Goal: Find specific page/section: Find specific page/section

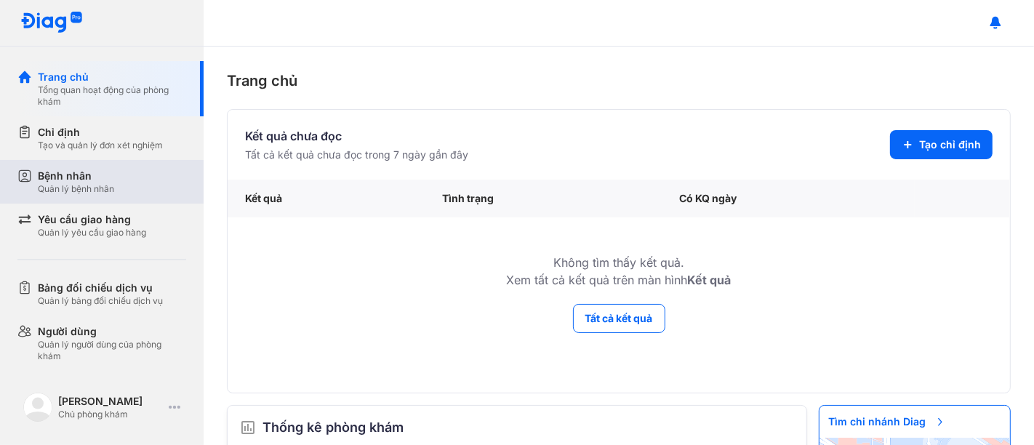
click at [92, 185] on div "Quản lý bệnh nhân" at bounding box center [76, 189] width 76 height 12
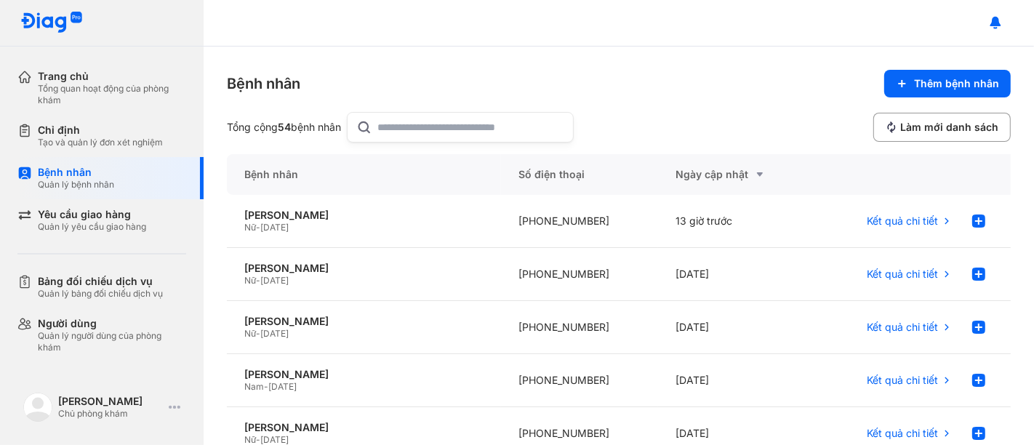
click at [425, 127] on input "text" at bounding box center [471, 127] width 186 height 29
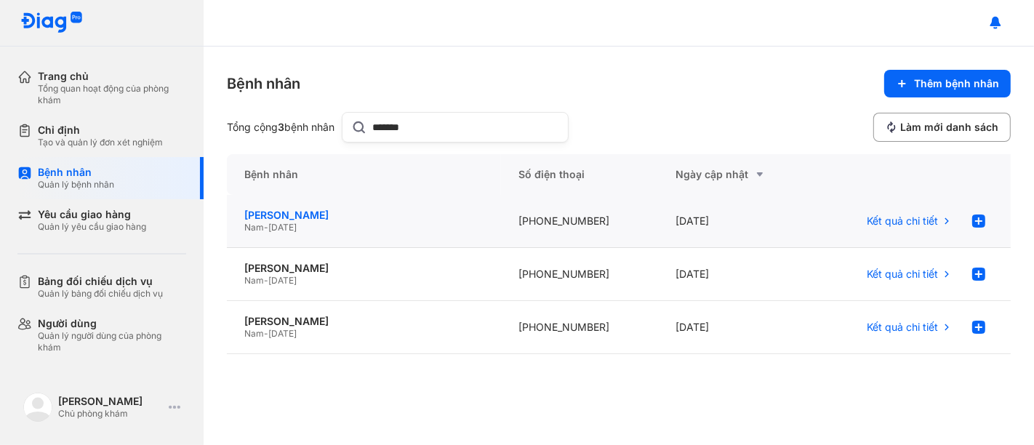
type input "*******"
click at [345, 217] on div "[PERSON_NAME]" at bounding box center [363, 215] width 239 height 13
click at [345, 217] on div "Phan Ngọc Anh Huy" at bounding box center [363, 215] width 239 height 13
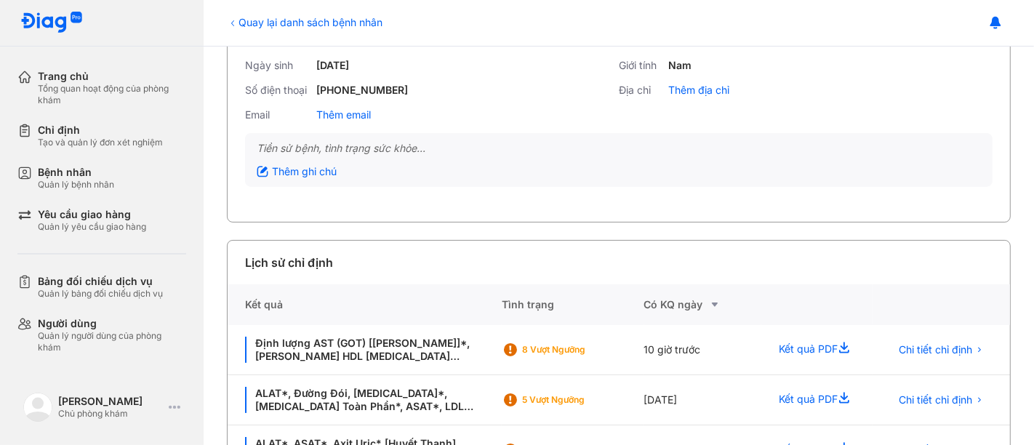
scroll to position [170, 0]
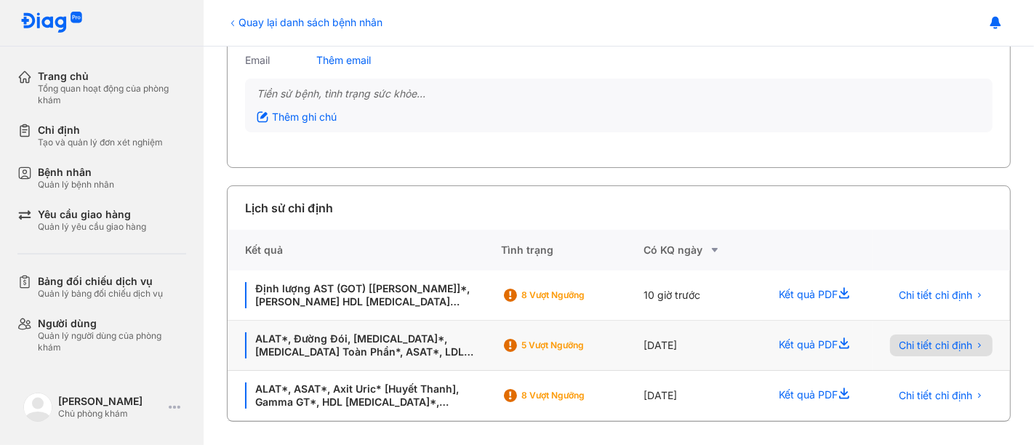
click at [922, 341] on span "Chi tiết chỉ định" at bounding box center [935, 345] width 73 height 13
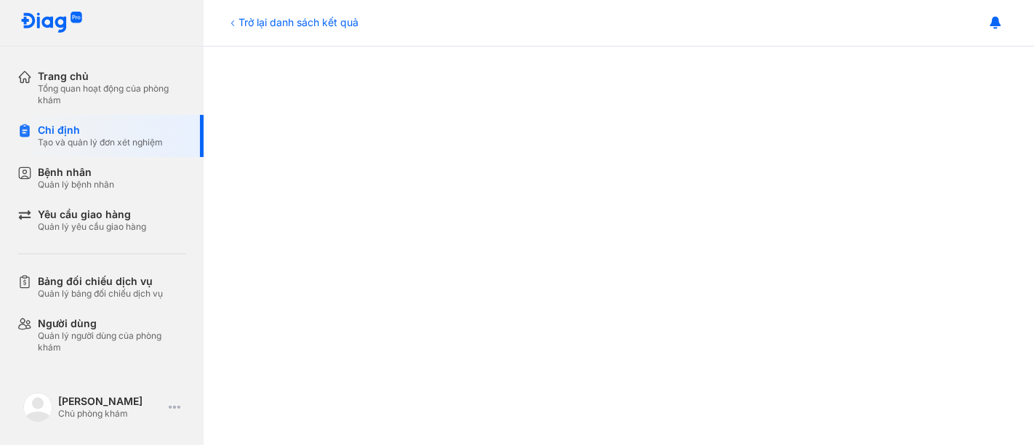
scroll to position [749, 0]
click at [233, 23] on icon at bounding box center [232, 23] width 3 height 6
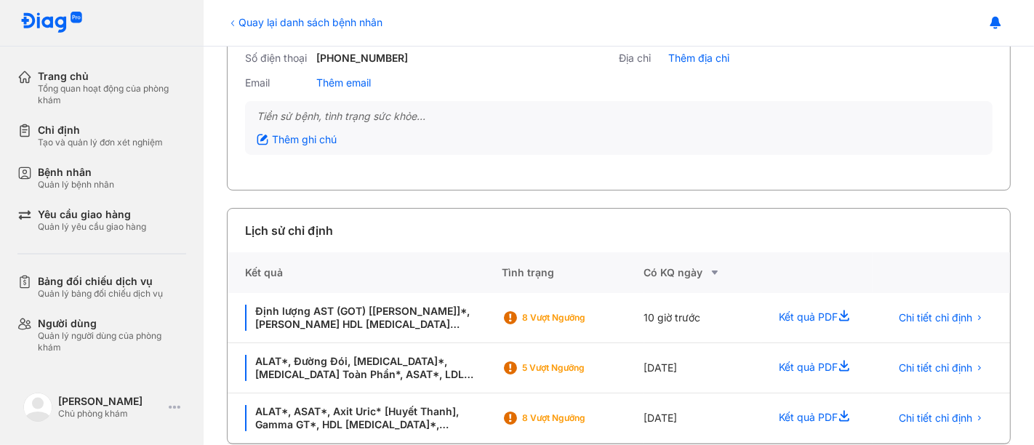
scroll to position [139, 0]
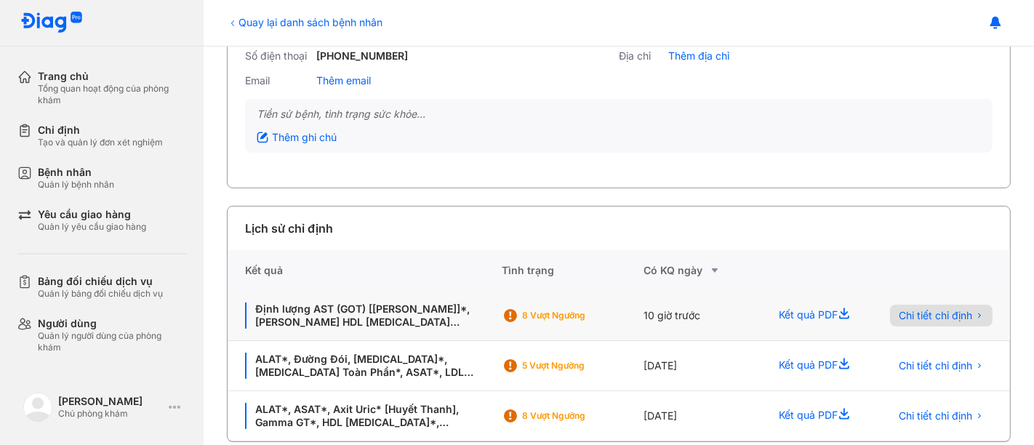
click at [917, 314] on span "Chi tiết chỉ định" at bounding box center [935, 315] width 73 height 13
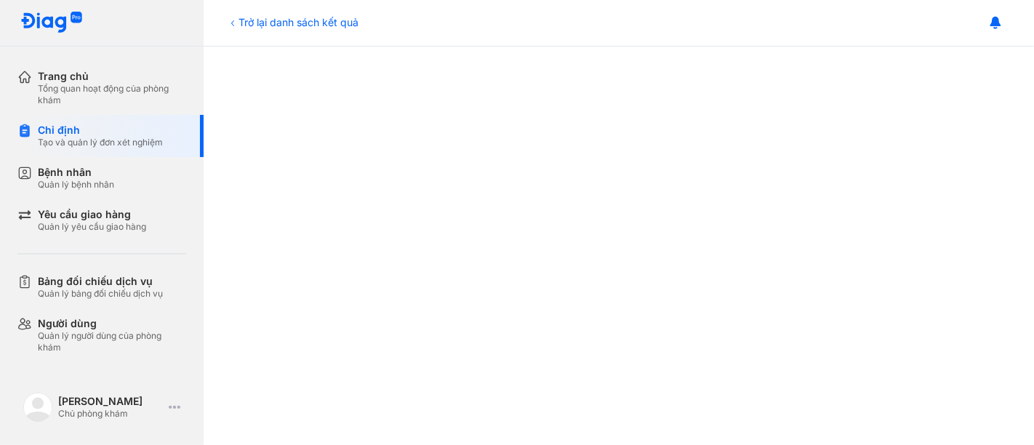
scroll to position [749, 0]
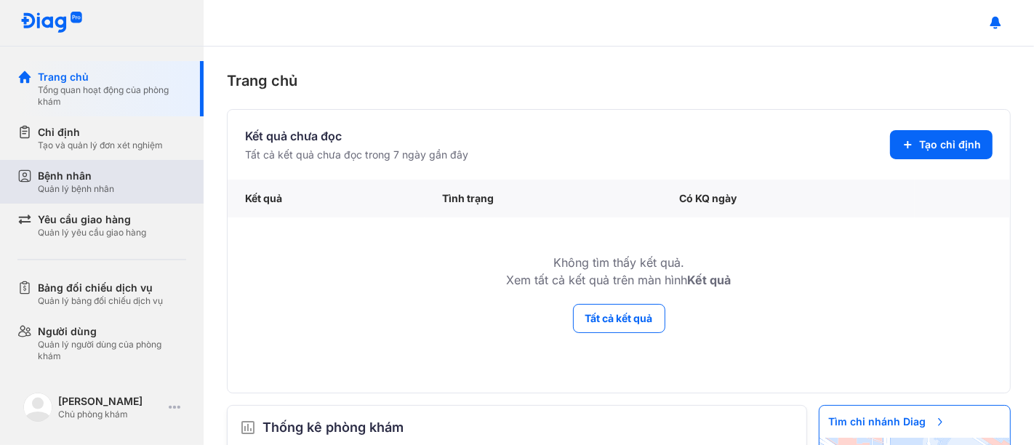
click at [87, 181] on div "Bệnh nhân" at bounding box center [76, 176] width 76 height 15
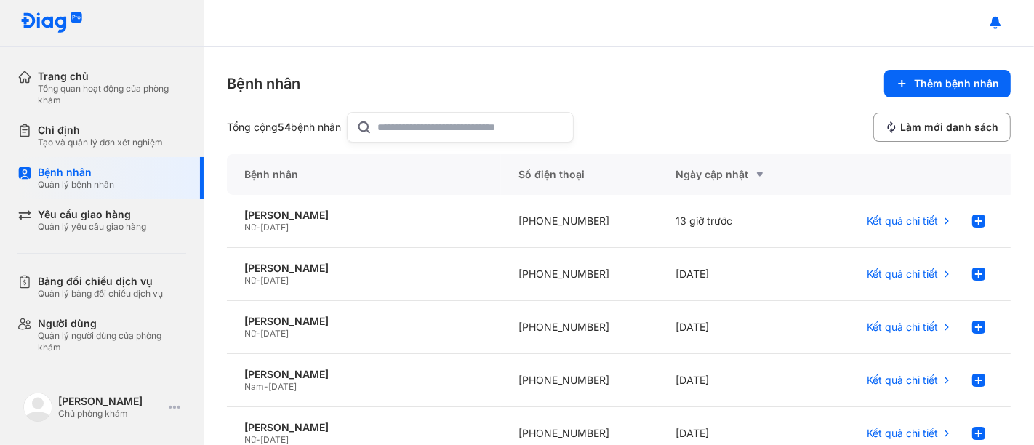
click at [393, 126] on input "text" at bounding box center [471, 127] width 186 height 29
type input "****"
click at [318, 372] on div "Phan Ngọc Anh Huy" at bounding box center [363, 374] width 239 height 13
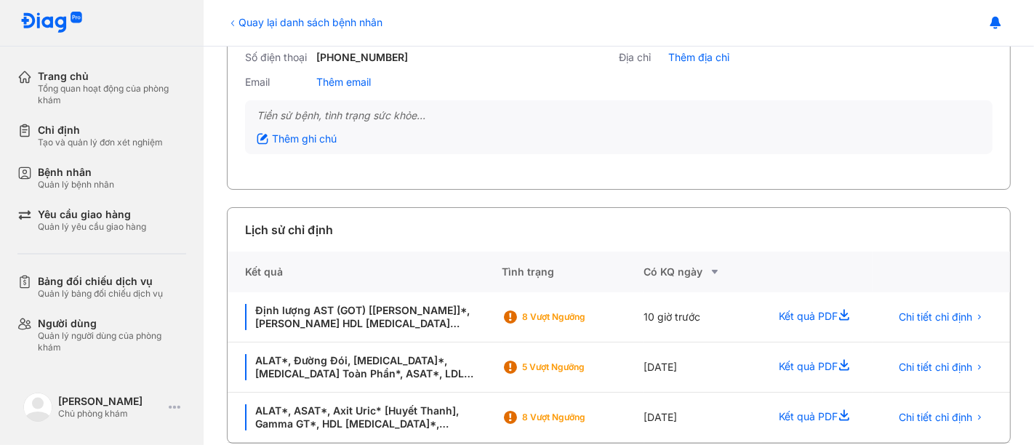
scroll to position [170, 0]
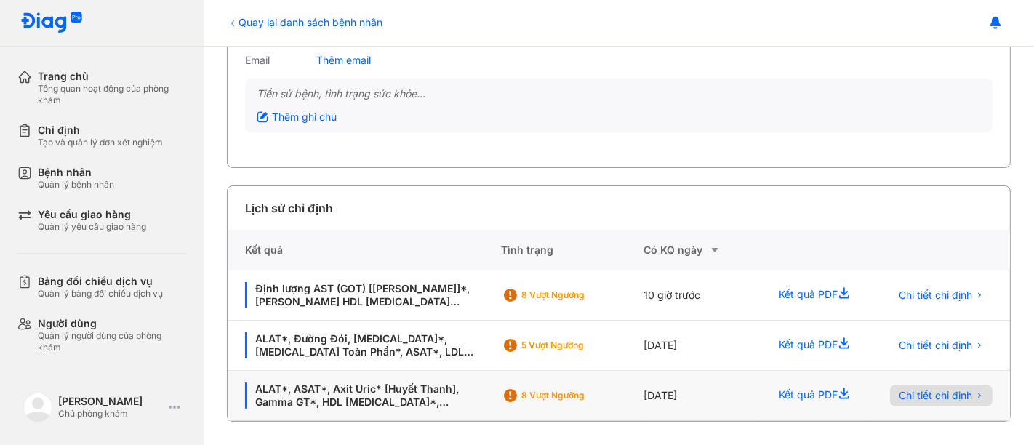
click at [912, 393] on span "Chi tiết chỉ định" at bounding box center [935, 395] width 73 height 13
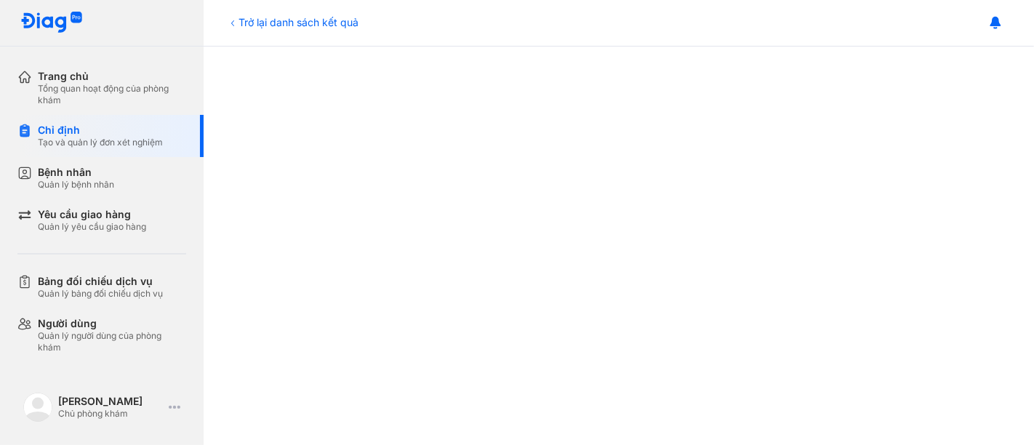
scroll to position [749, 0]
